Goal: Go to known website: Access a specific website the user already knows

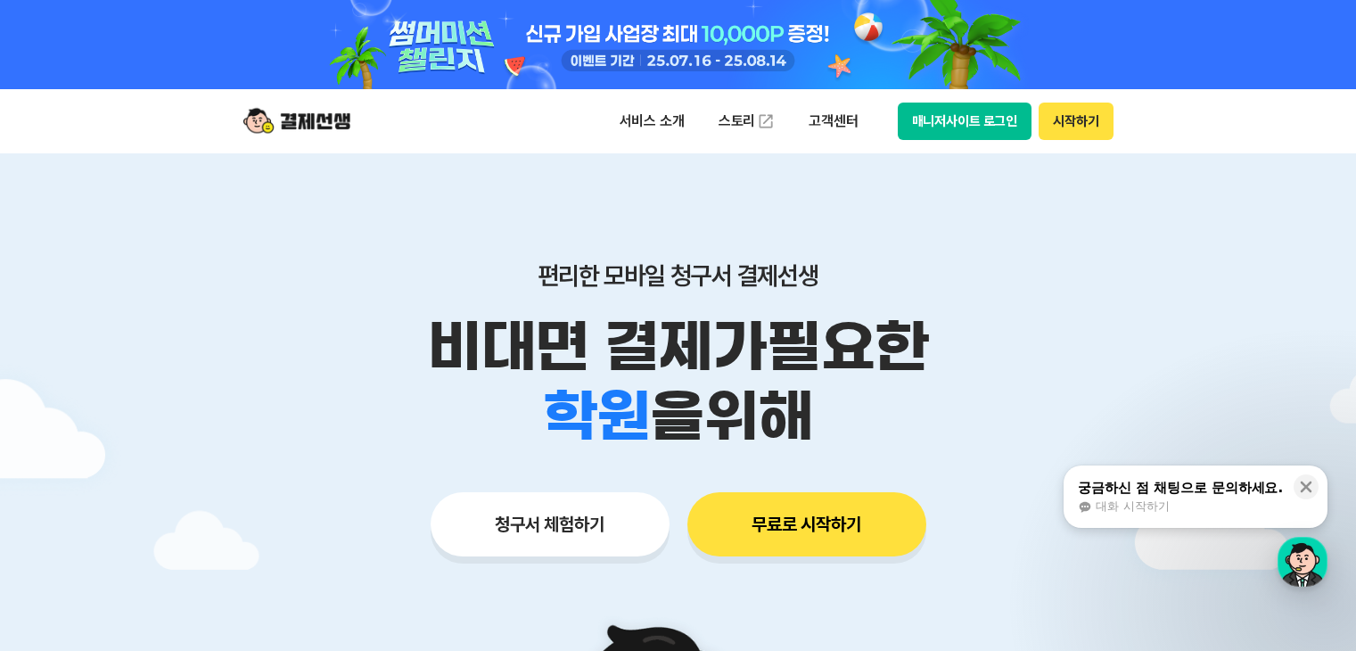
click at [1074, 135] on button "시작하기" at bounding box center [1075, 121] width 74 height 37
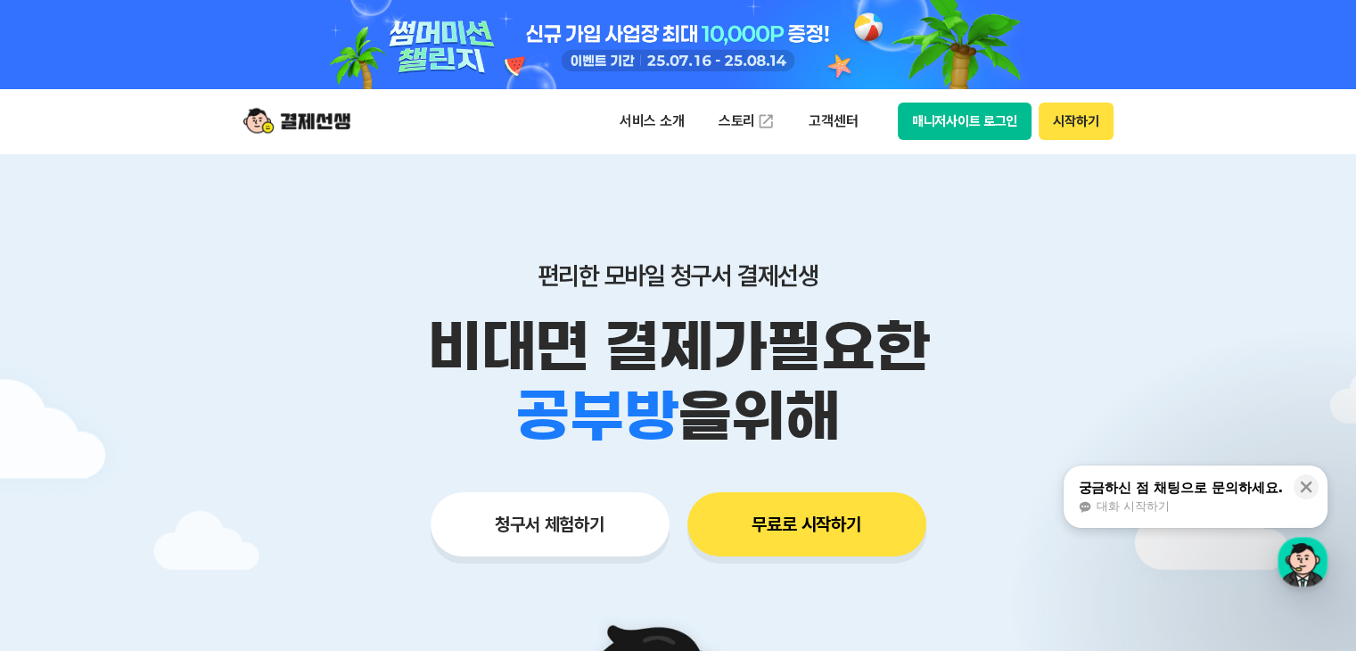
click at [975, 116] on button "매니저사이트 로그인" at bounding box center [965, 121] width 135 height 37
click at [495, 142] on div "서비스 소개 스토리 고객센터 매니저사이트 로그인 시작하기" at bounding box center [678, 121] width 913 height 64
click at [987, 122] on button "매니저사이트 로그인" at bounding box center [965, 121] width 135 height 37
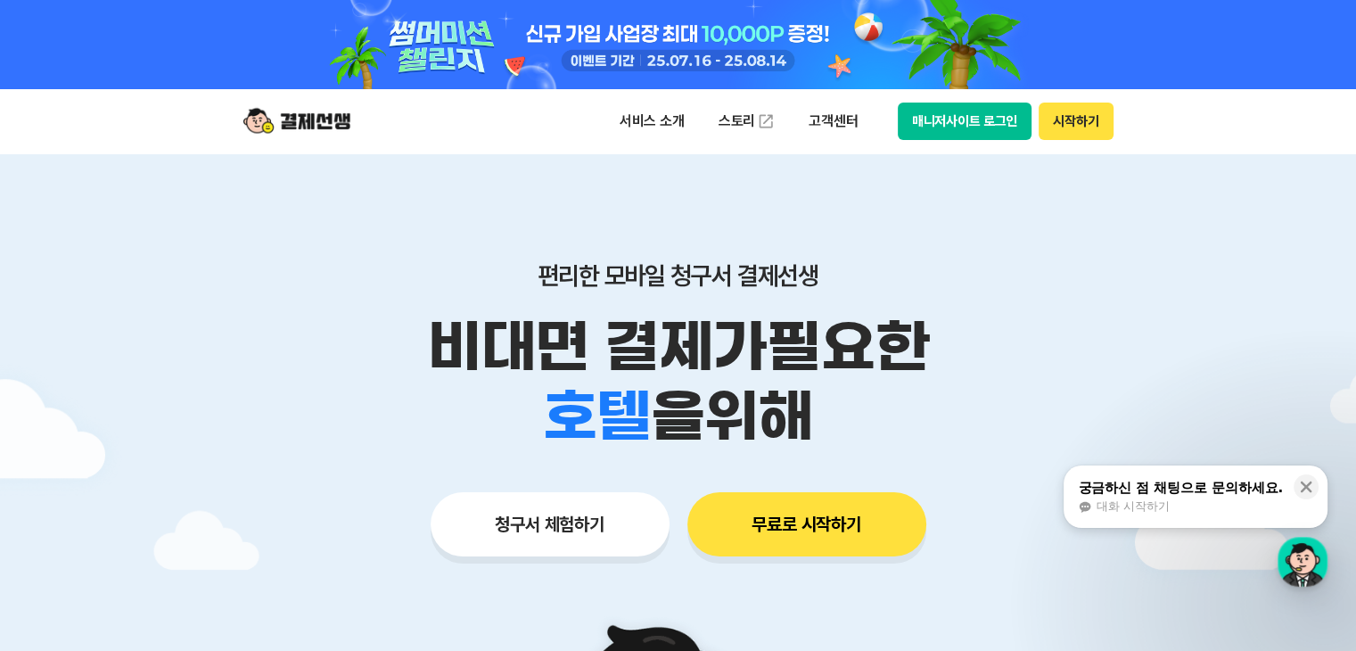
click at [145, 116] on header "서비스 소개 스토리 고객센터 매니저사이트 로그인 시작하기" at bounding box center [678, 121] width 1356 height 64
